Goal: Information Seeking & Learning: Find specific fact

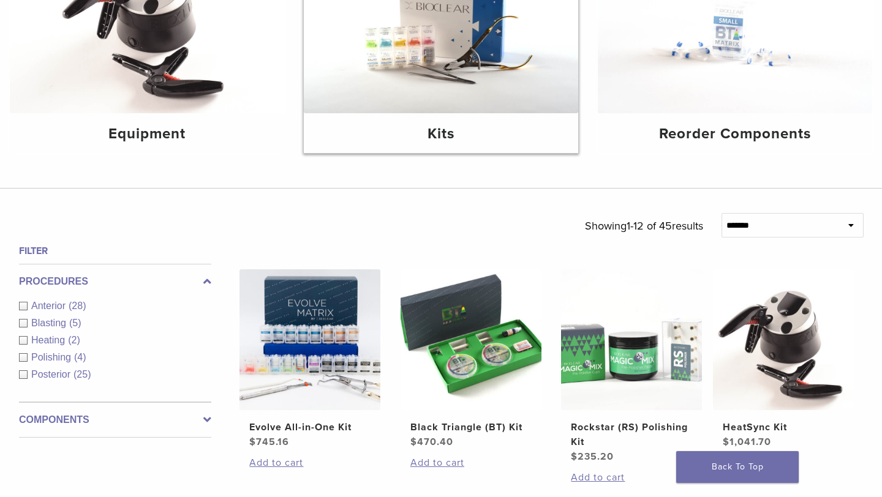
scroll to position [244, 0]
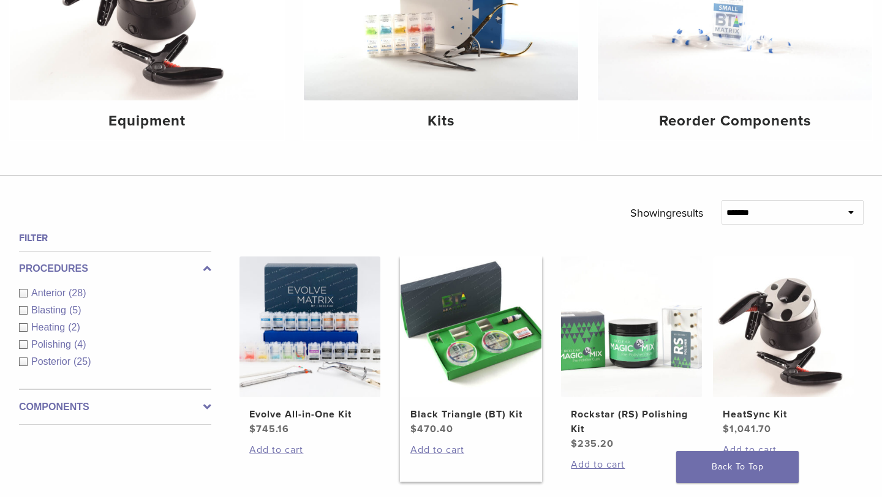
click at [483, 341] on img at bounding box center [470, 327] width 141 height 141
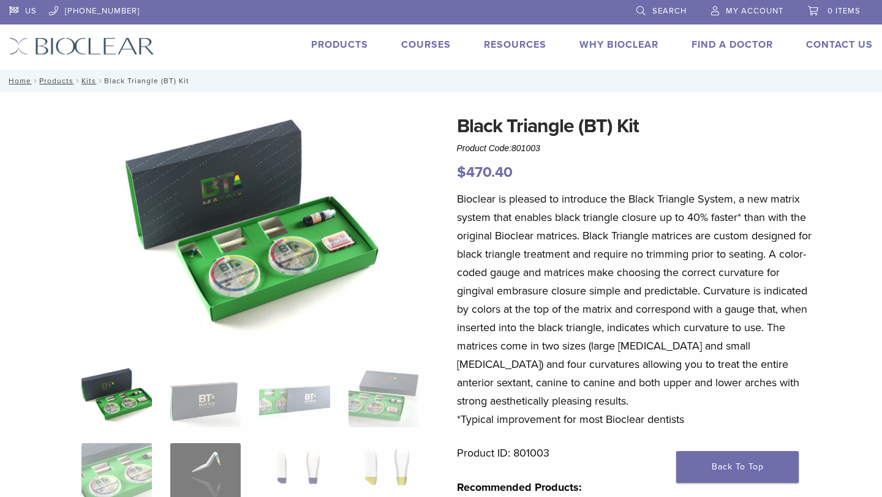
click at [540, 149] on span "801003" at bounding box center [525, 148] width 29 height 10
click at [513, 143] on span "Product Code: 801003" at bounding box center [498, 148] width 83 height 10
drag, startPoint x: 520, startPoint y: 143, endPoint x: 554, endPoint y: 143, distance: 33.7
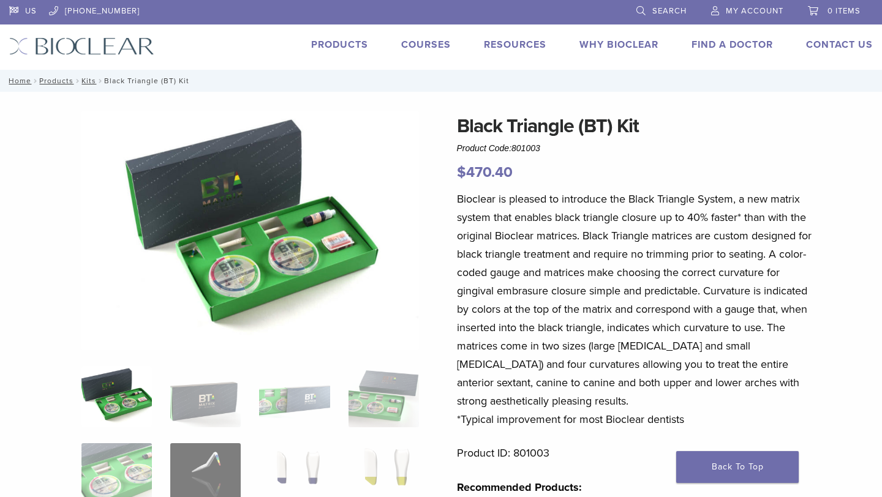
click at [554, 143] on div "Black Triangle (BT) Kit Product Code: 801003 $ 470.40" at bounding box center [637, 147] width 360 height 72
copy span "01003"
